Goal: Information Seeking & Learning: Find specific fact

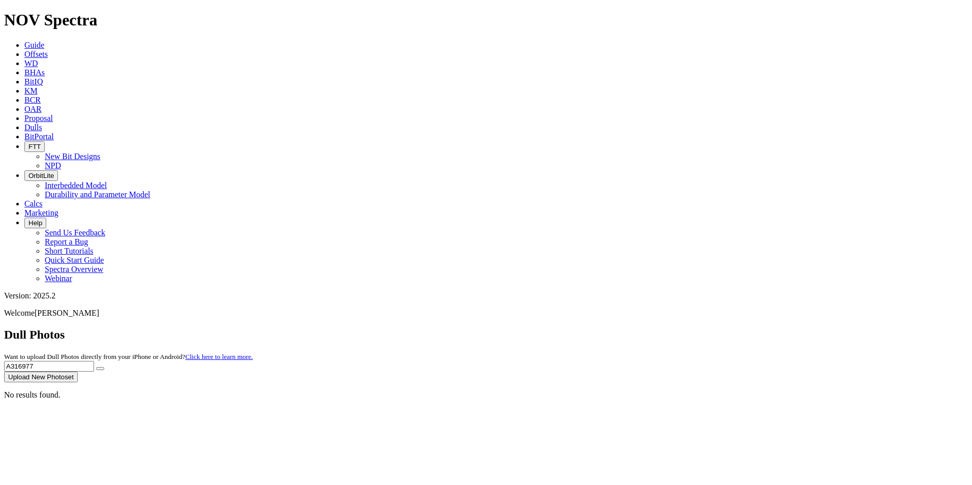
drag, startPoint x: 787, startPoint y: 44, endPoint x: 723, endPoint y: 40, distance: 64.2
click at [723, 328] on div "Dull Photos Want to upload Dull Photos directly from your iPhone or Android? Cl…" at bounding box center [486, 355] width 964 height 54
type input "A321810"
click at [96, 367] on button "submit" at bounding box center [100, 368] width 8 height 3
drag, startPoint x: 766, startPoint y: 36, endPoint x: 758, endPoint y: 42, distance: 10.6
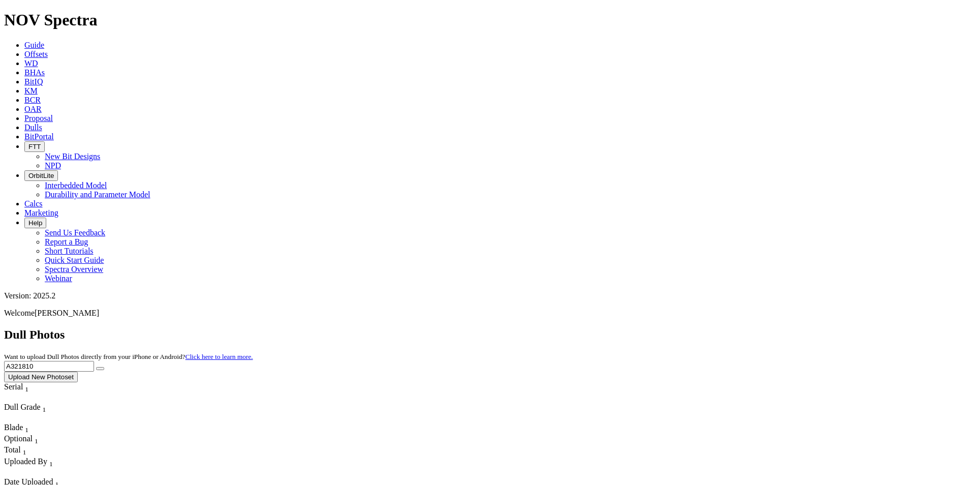
click at [758, 328] on div "Dull Photos Want to upload Dull Photos directly from your iPhone or Android? Cl…" at bounding box center [486, 355] width 964 height 54
drag, startPoint x: 778, startPoint y: 54, endPoint x: 655, endPoint y: 42, distance: 123.1
click at [655, 328] on div "Dull Photos Want to upload Dull Photos directly from your iPhone or Android? Cl…" at bounding box center [486, 355] width 964 height 54
click at [96, 367] on button "submit" at bounding box center [100, 368] width 8 height 3
click at [100, 369] on icon "submit" at bounding box center [100, 369] width 0 height 0
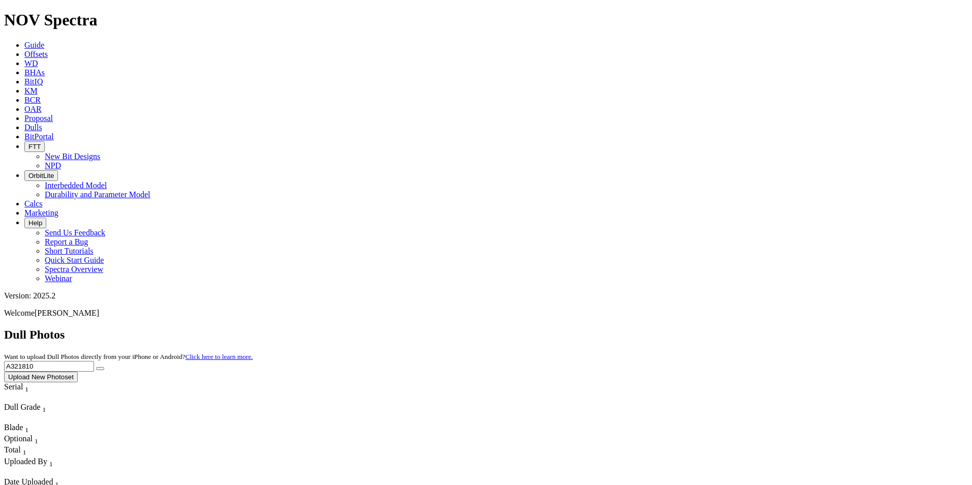
drag, startPoint x: 779, startPoint y: 51, endPoint x: 721, endPoint y: 45, distance: 57.7
click at [721, 328] on div "Dull Photos Want to upload Dull Photos directly from your iPhone or Android? Cl…" at bounding box center [486, 355] width 964 height 54
click at [96, 367] on button "submit" at bounding box center [100, 368] width 8 height 3
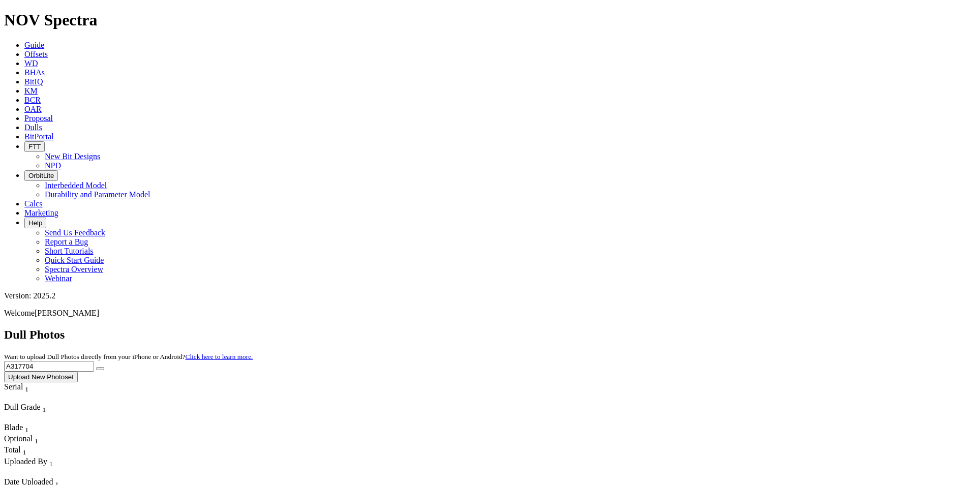
drag, startPoint x: 773, startPoint y: 41, endPoint x: 722, endPoint y: 45, distance: 51.0
click at [722, 328] on div "Dull Photos Want to upload Dull Photos directly from your iPhone or Android? Cl…" at bounding box center [486, 355] width 964 height 54
click at [96, 367] on button "submit" at bounding box center [100, 368] width 8 height 3
drag, startPoint x: 767, startPoint y: 39, endPoint x: 719, endPoint y: 50, distance: 49.6
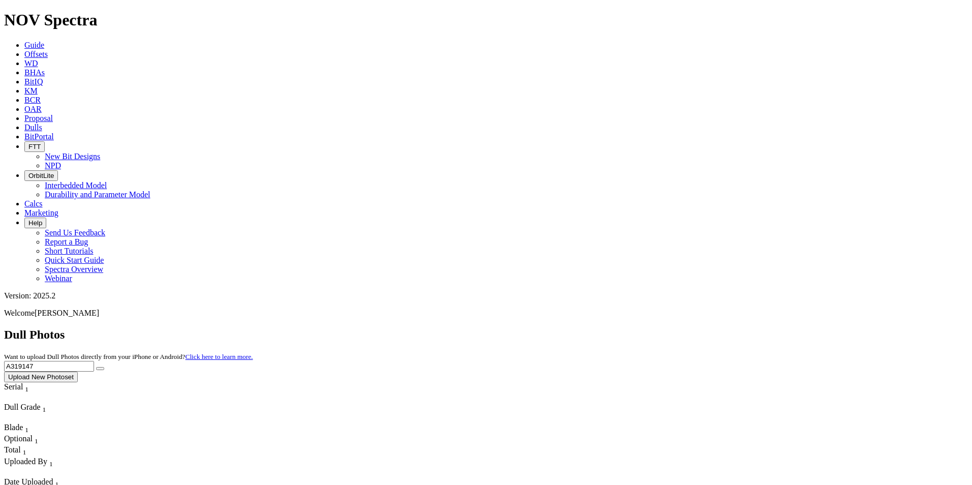
click at [719, 328] on div "Dull Photos Want to upload Dull Photos directly from your iPhone or Android? Cl…" at bounding box center [486, 355] width 964 height 54
click at [96, 367] on button "submit" at bounding box center [100, 368] width 8 height 3
drag, startPoint x: 762, startPoint y: 47, endPoint x: 711, endPoint y: 46, distance: 50.9
click at [713, 328] on div "Dull Photos Want to upload Dull Photos directly from your iPhone or Android? Cl…" at bounding box center [486, 355] width 964 height 54
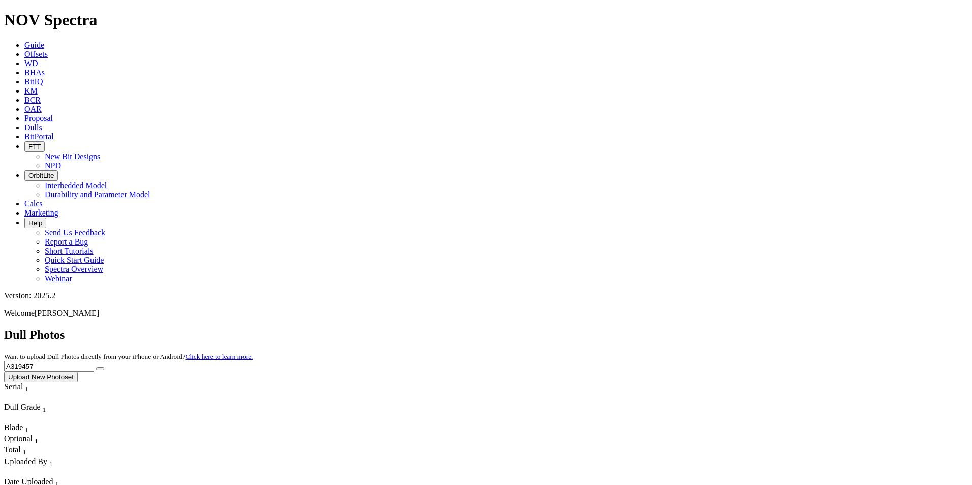
click at [96, 367] on button "submit" at bounding box center [100, 368] width 8 height 3
drag, startPoint x: 779, startPoint y: 48, endPoint x: 693, endPoint y: 48, distance: 85.4
click at [693, 328] on div "Dull Photos Want to upload Dull Photos directly from your iPhone or Android? Cl…" at bounding box center [486, 355] width 964 height 54
type input "A319695"
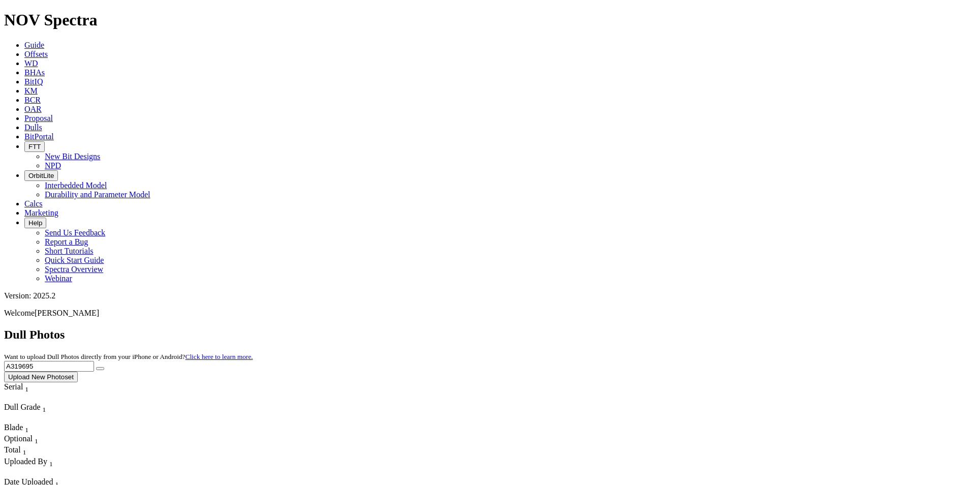
click at [96, 367] on button "submit" at bounding box center [100, 368] width 8 height 3
drag, startPoint x: 768, startPoint y: 40, endPoint x: 713, endPoint y: 45, distance: 55.7
click at [713, 328] on div "Dull Photos Want to upload Dull Photos directly from your iPhone or Android? Cl…" at bounding box center [486, 355] width 964 height 54
click at [96, 367] on button "submit" at bounding box center [100, 368] width 8 height 3
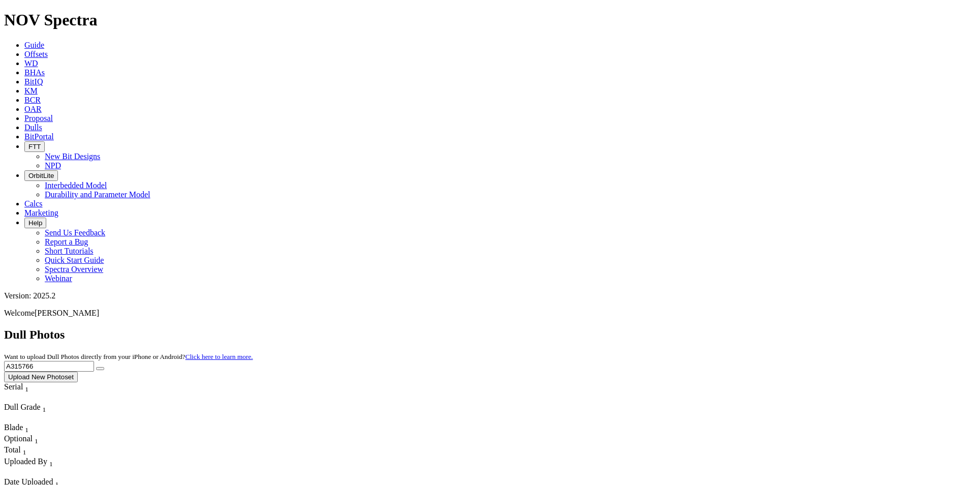
drag, startPoint x: 782, startPoint y: 41, endPoint x: 719, endPoint y: 48, distance: 63.5
click at [719, 328] on div "Dull Photos Want to upload Dull Photos directly from your iPhone or Android? Cl…" at bounding box center [486, 355] width 964 height 54
click at [96, 367] on button "submit" at bounding box center [100, 368] width 8 height 3
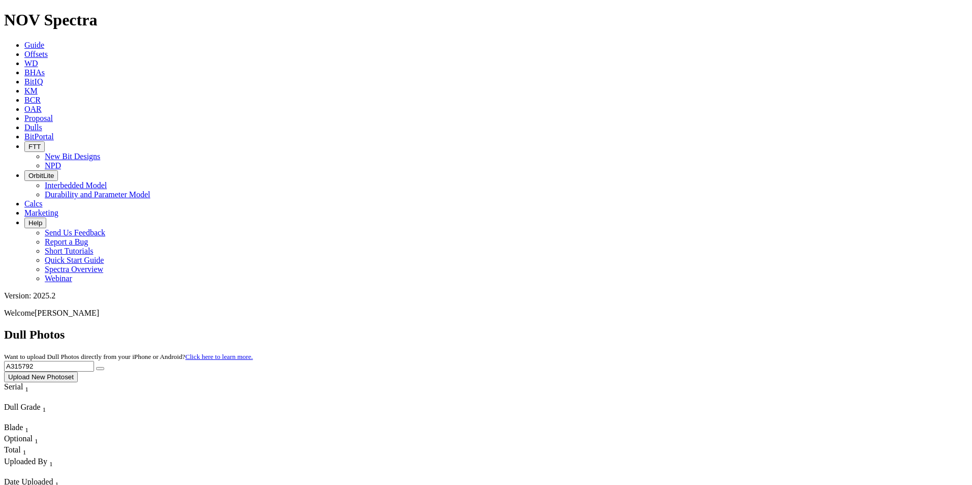
click at [94, 361] on input "A315792" at bounding box center [49, 366] width 90 height 11
drag, startPoint x: 759, startPoint y: 46, endPoint x: 722, endPoint y: 48, distance: 37.2
click at [722, 328] on div "Dull Photos Want to upload Dull Photos directly from your iPhone or Android? Cl…" at bounding box center [486, 355] width 964 height 54
click at [96, 367] on button "submit" at bounding box center [100, 368] width 8 height 3
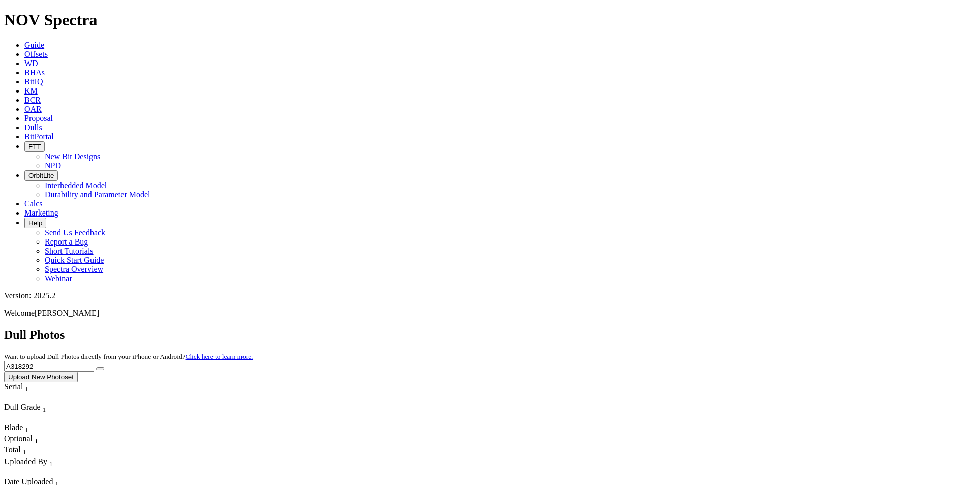
drag, startPoint x: 781, startPoint y: 42, endPoint x: 689, endPoint y: 46, distance: 92.7
click at [689, 328] on div "Dull Photos Want to upload Dull Photos directly from your iPhone or Android? Cl…" at bounding box center [486, 355] width 964 height 54
type input "a315782"
click at [96, 367] on button "submit" at bounding box center [100, 368] width 8 height 3
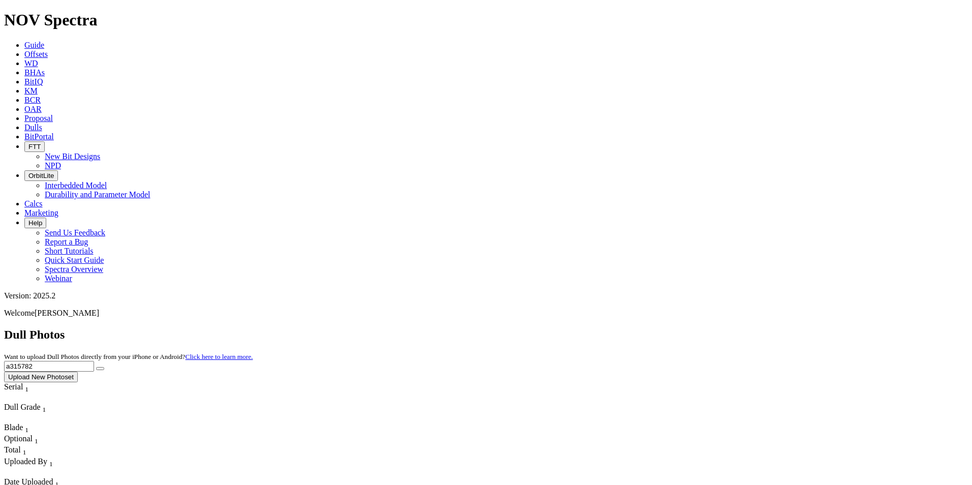
drag, startPoint x: 790, startPoint y: 46, endPoint x: 701, endPoint y: 45, distance: 89.0
click at [701, 328] on div "Dull Photos Want to upload Dull Photos directly from your iPhone or Android? Cl…" at bounding box center [486, 355] width 964 height 54
type input "A319135"
click at [96, 367] on button "submit" at bounding box center [100, 368] width 8 height 3
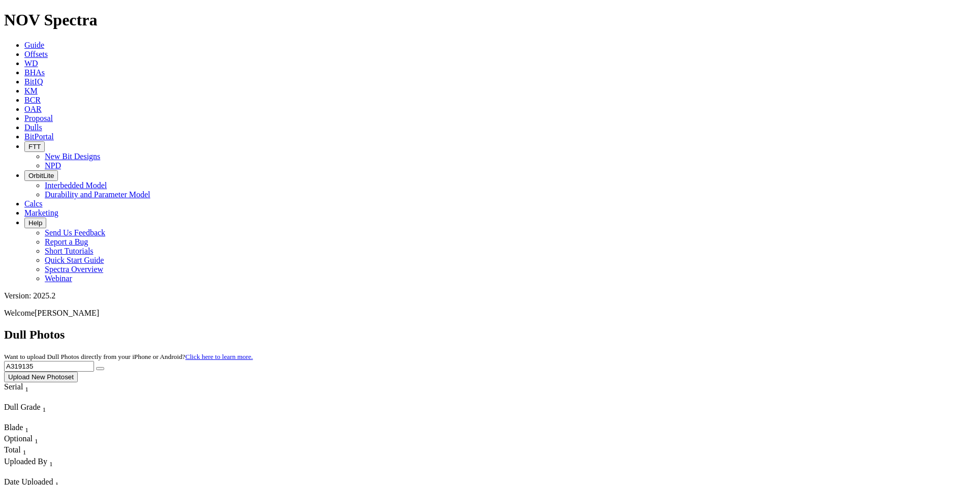
drag, startPoint x: 763, startPoint y: 47, endPoint x: 697, endPoint y: 37, distance: 66.9
click at [697, 328] on div "Dull Photos Want to upload Dull Photos directly from your iPhone or Android? Cl…" at bounding box center [486, 355] width 964 height 54
click at [96, 367] on button "submit" at bounding box center [100, 368] width 8 height 3
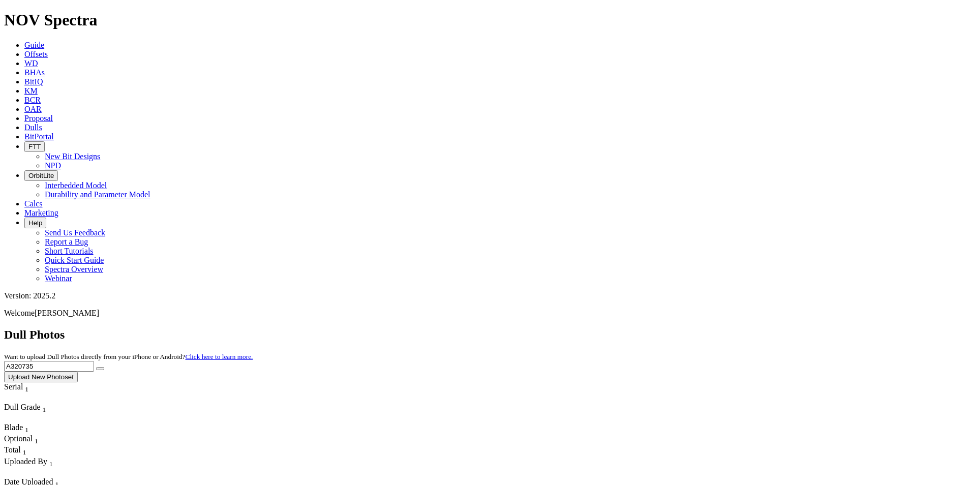
drag, startPoint x: 761, startPoint y: 48, endPoint x: 713, endPoint y: 41, distance: 48.8
click at [713, 328] on div "Dull Photos Want to upload Dull Photos directly from your iPhone or Android? Cl…" at bounding box center [486, 355] width 964 height 54
click at [96, 367] on button "submit" at bounding box center [100, 368] width 8 height 3
drag, startPoint x: 816, startPoint y: 42, endPoint x: 702, endPoint y: 32, distance: 114.3
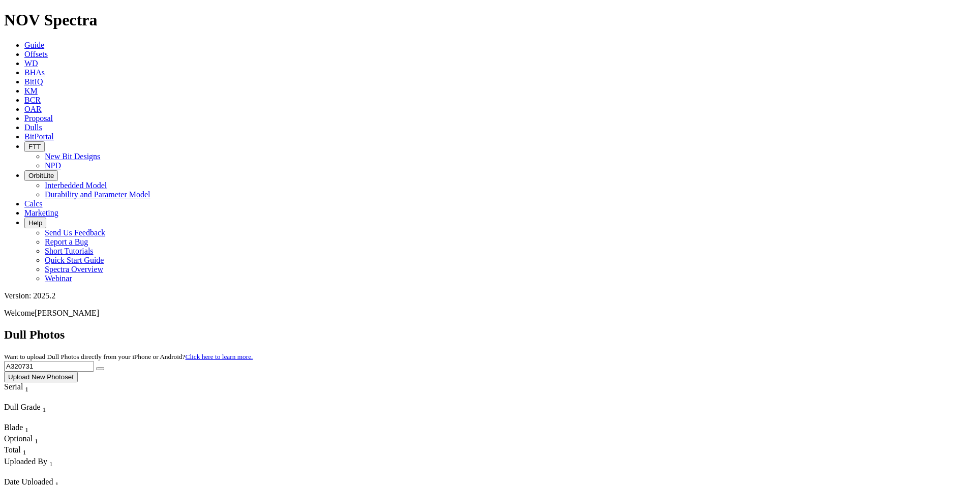
click at [702, 328] on div "Dull Photos Want to upload Dull Photos directly from your iPhone or Android? Cl…" at bounding box center [486, 355] width 964 height 54
drag, startPoint x: 767, startPoint y: 52, endPoint x: 704, endPoint y: 42, distance: 64.0
click at [704, 328] on div "Dull Photos Want to upload Dull Photos directly from your iPhone or Android? Cl…" at bounding box center [486, 355] width 964 height 54
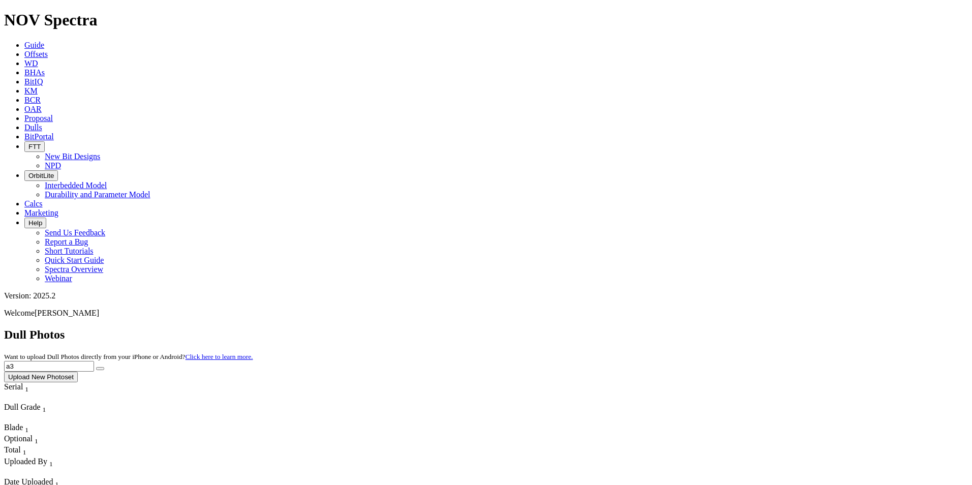
type input "a"
type input "A317873"
click at [96, 367] on button "submit" at bounding box center [100, 368] width 8 height 3
drag, startPoint x: 761, startPoint y: 41, endPoint x: 703, endPoint y: 37, distance: 57.6
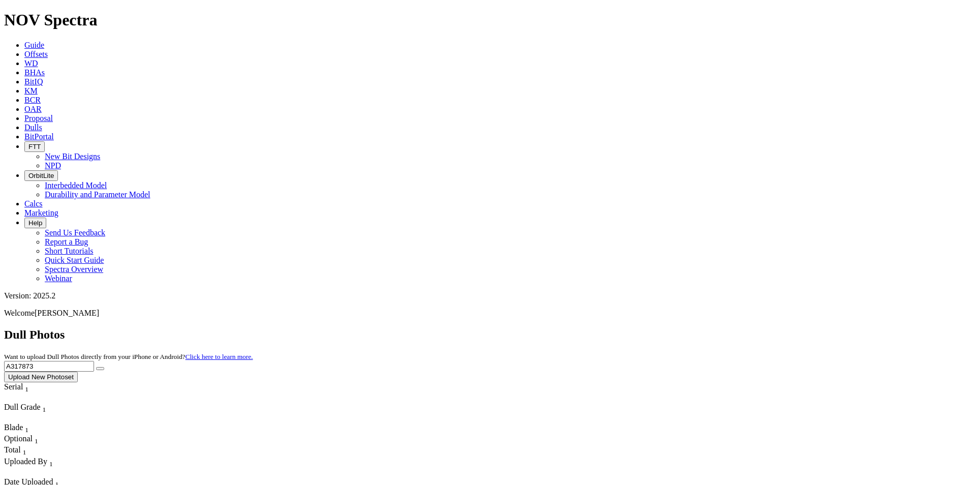
click at [705, 328] on div "Dull Photos Want to upload Dull Photos directly from your iPhone or Android? Cl…" at bounding box center [486, 355] width 964 height 54
click at [94, 361] on input "text" at bounding box center [49, 366] width 90 height 11
click at [96, 367] on button "submit" at bounding box center [100, 368] width 8 height 3
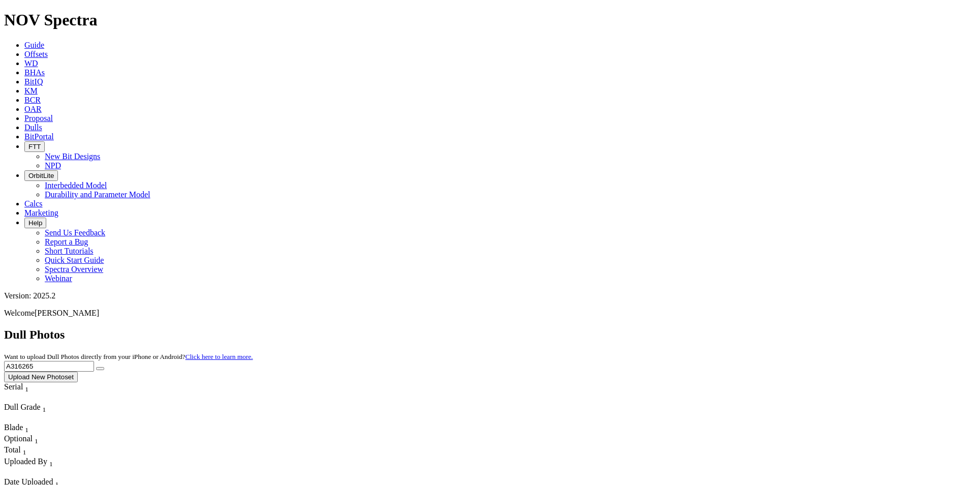
drag, startPoint x: 767, startPoint y: 44, endPoint x: 709, endPoint y: 43, distance: 58.0
click at [709, 328] on div "Dull Photos Want to upload Dull Photos directly from your iPhone or Android? Cl…" at bounding box center [486, 355] width 964 height 54
click at [94, 361] on input "A316265" at bounding box center [49, 366] width 90 height 11
type input "A"
type input "A320050"
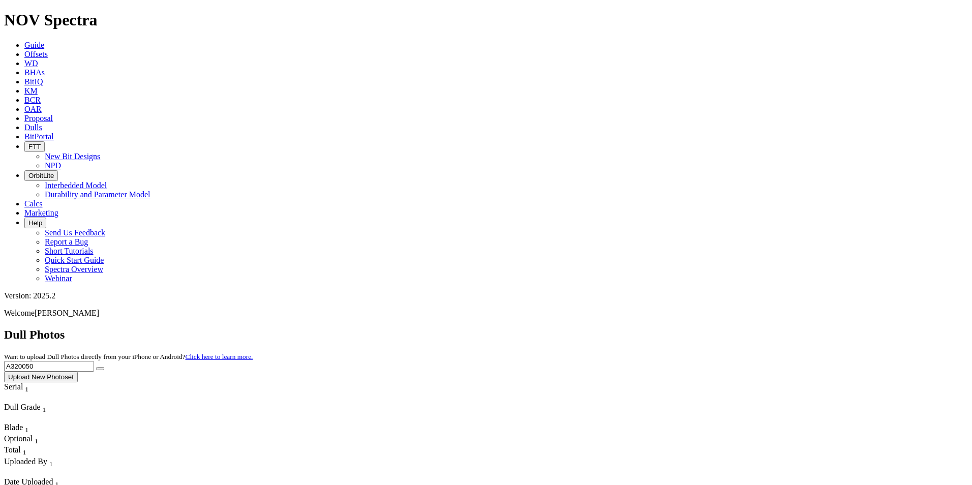
click at [96, 367] on button "submit" at bounding box center [100, 368] width 8 height 3
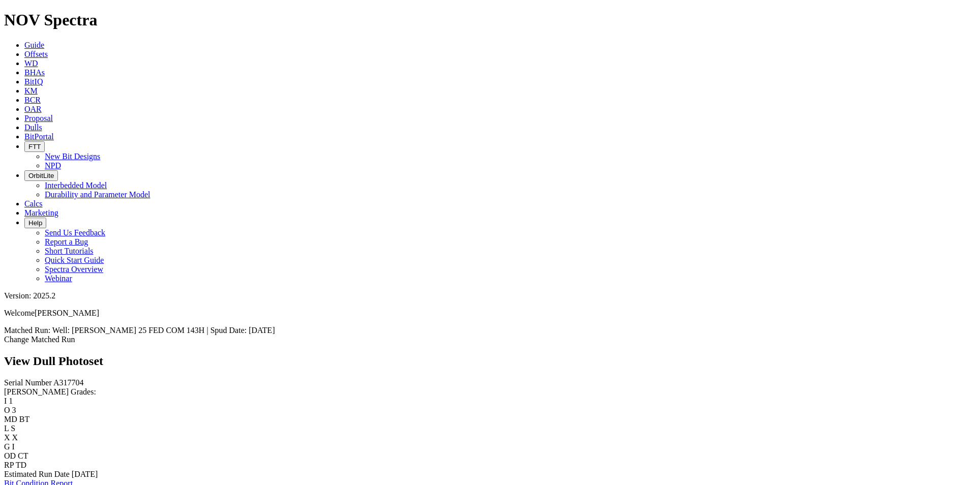
scroll to position [2032, 0]
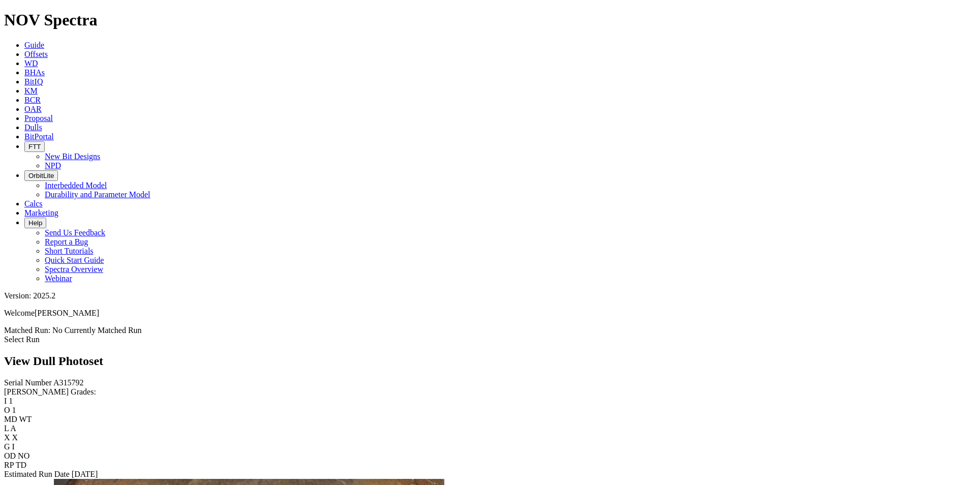
scroll to position [356, 0]
click at [24, 123] on icon at bounding box center [24, 127] width 0 height 9
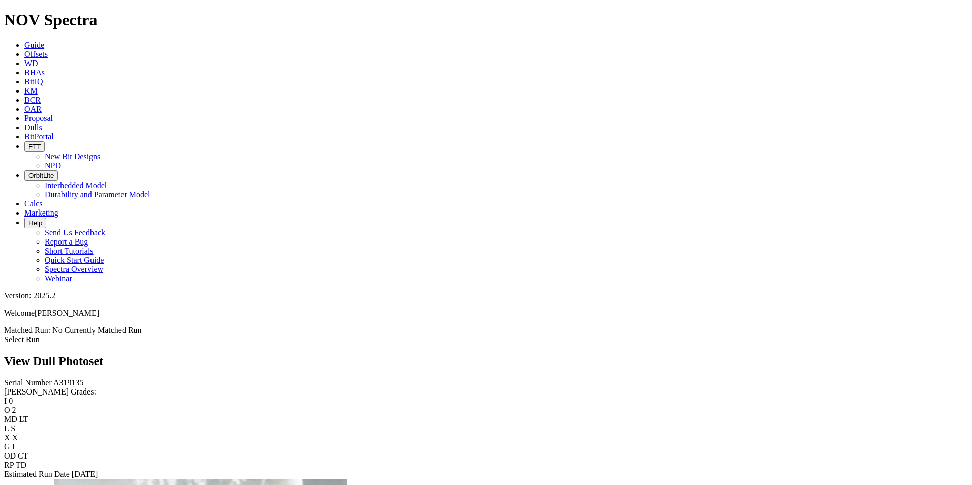
drag, startPoint x: 523, startPoint y: 208, endPoint x: 708, endPoint y: 351, distance: 234.6
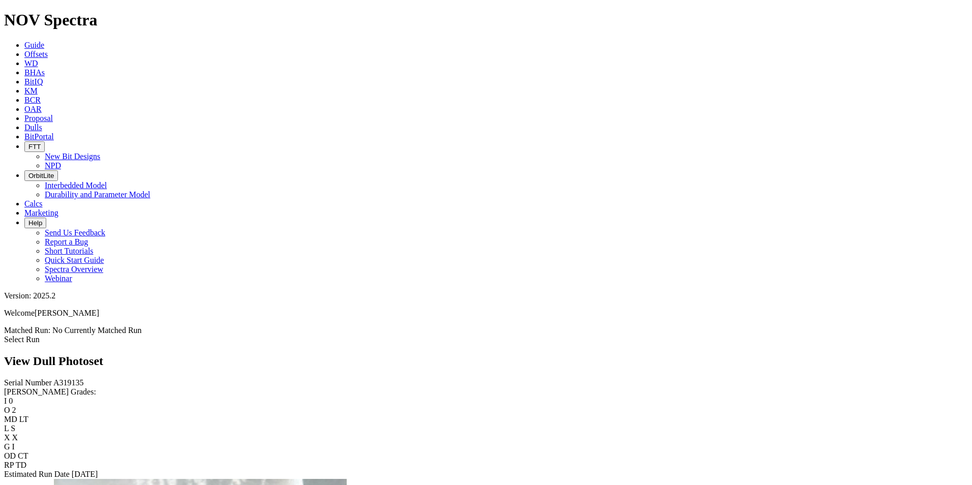
drag, startPoint x: 771, startPoint y: 227, endPoint x: 827, endPoint y: 233, distance: 56.3
drag, startPoint x: 233, startPoint y: 191, endPoint x: 665, endPoint y: 145, distance: 434.3
